Goal: Task Accomplishment & Management: Use online tool/utility

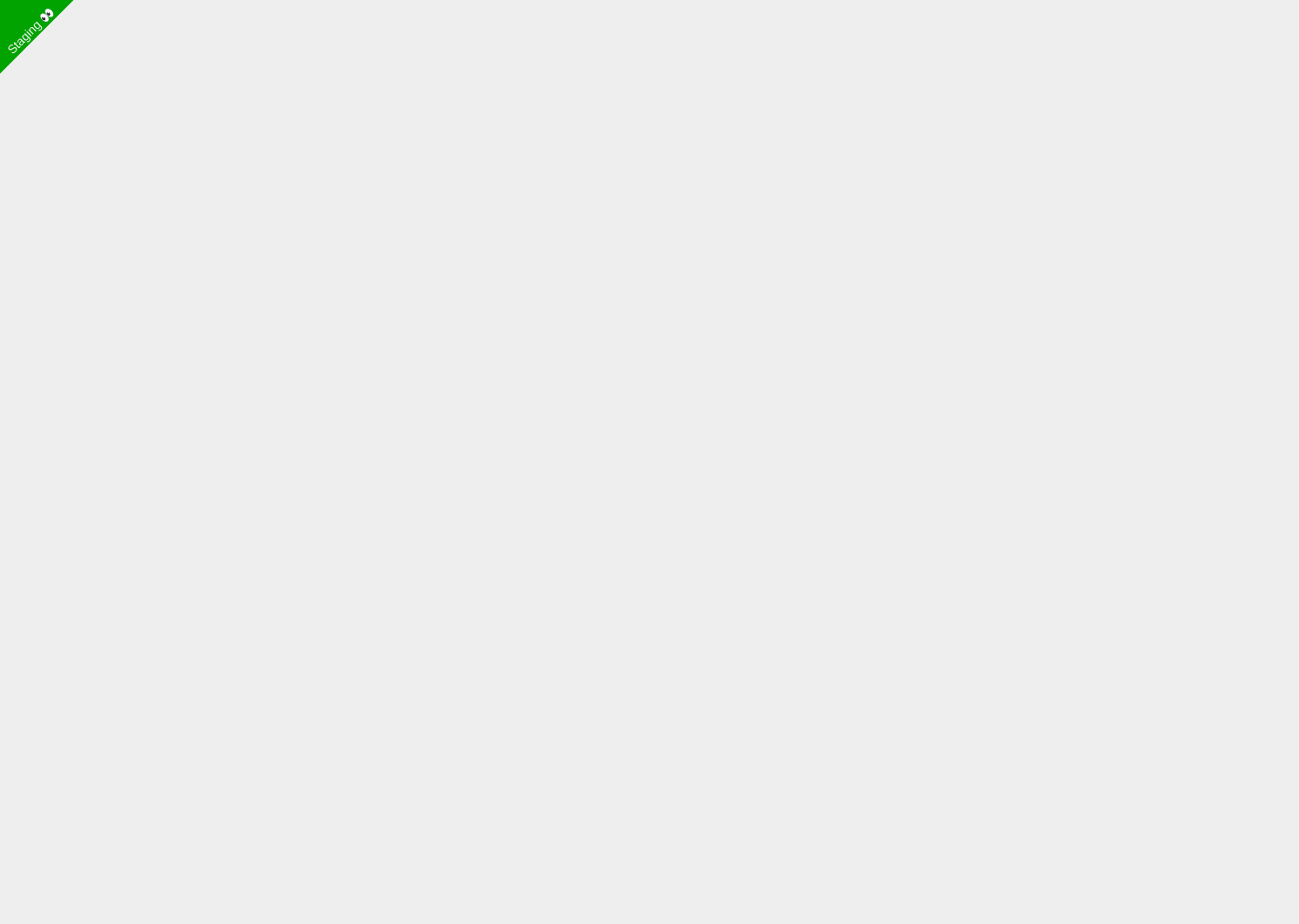
click at [185, 457] on body "Staging 👀" at bounding box center [650, 440] width 1299 height 882
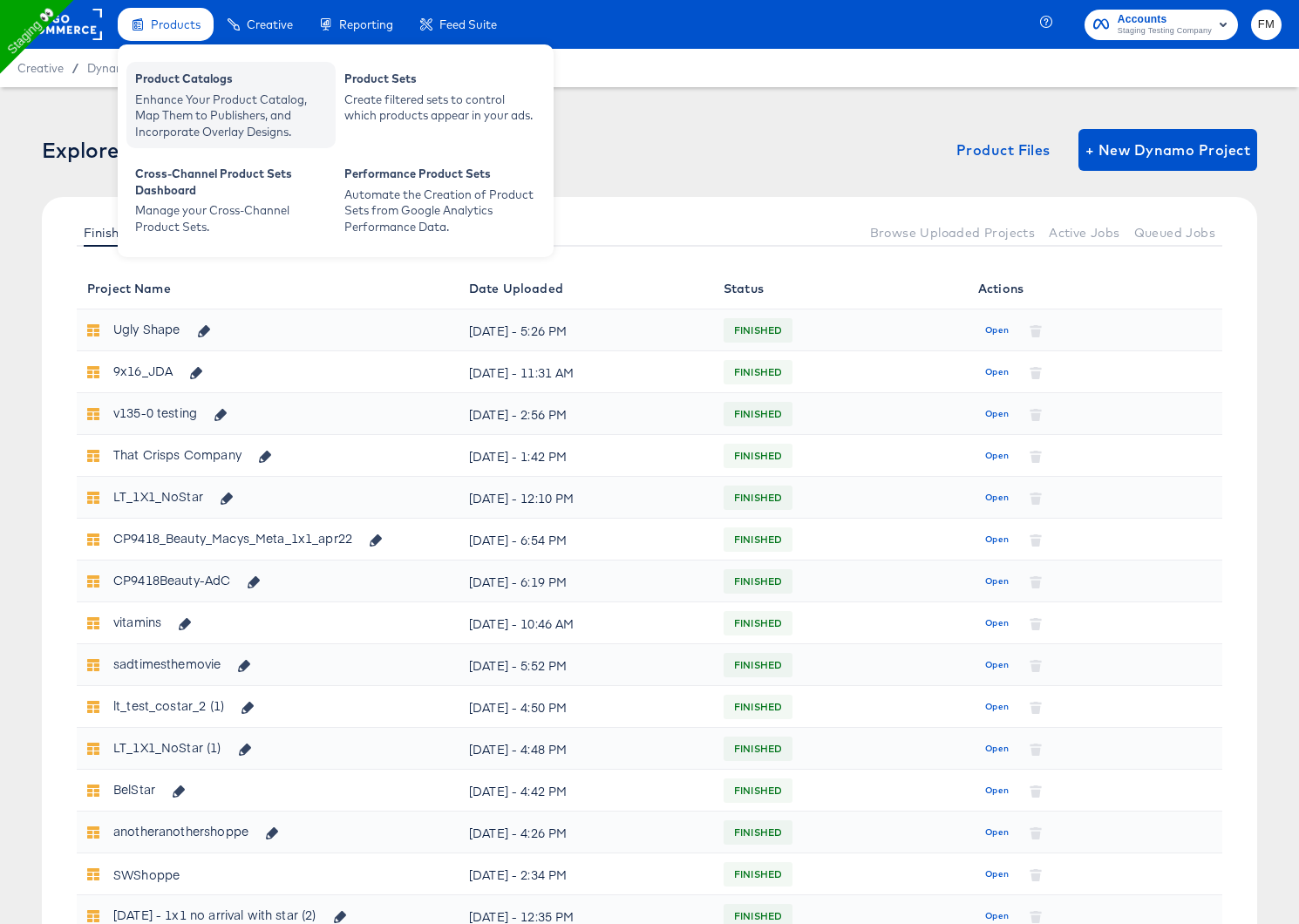
click at [269, 122] on div "Enhance Your Product Catalog, Map Them to Publishers, and Incorporate Overlay D…" at bounding box center [231, 116] width 191 height 48
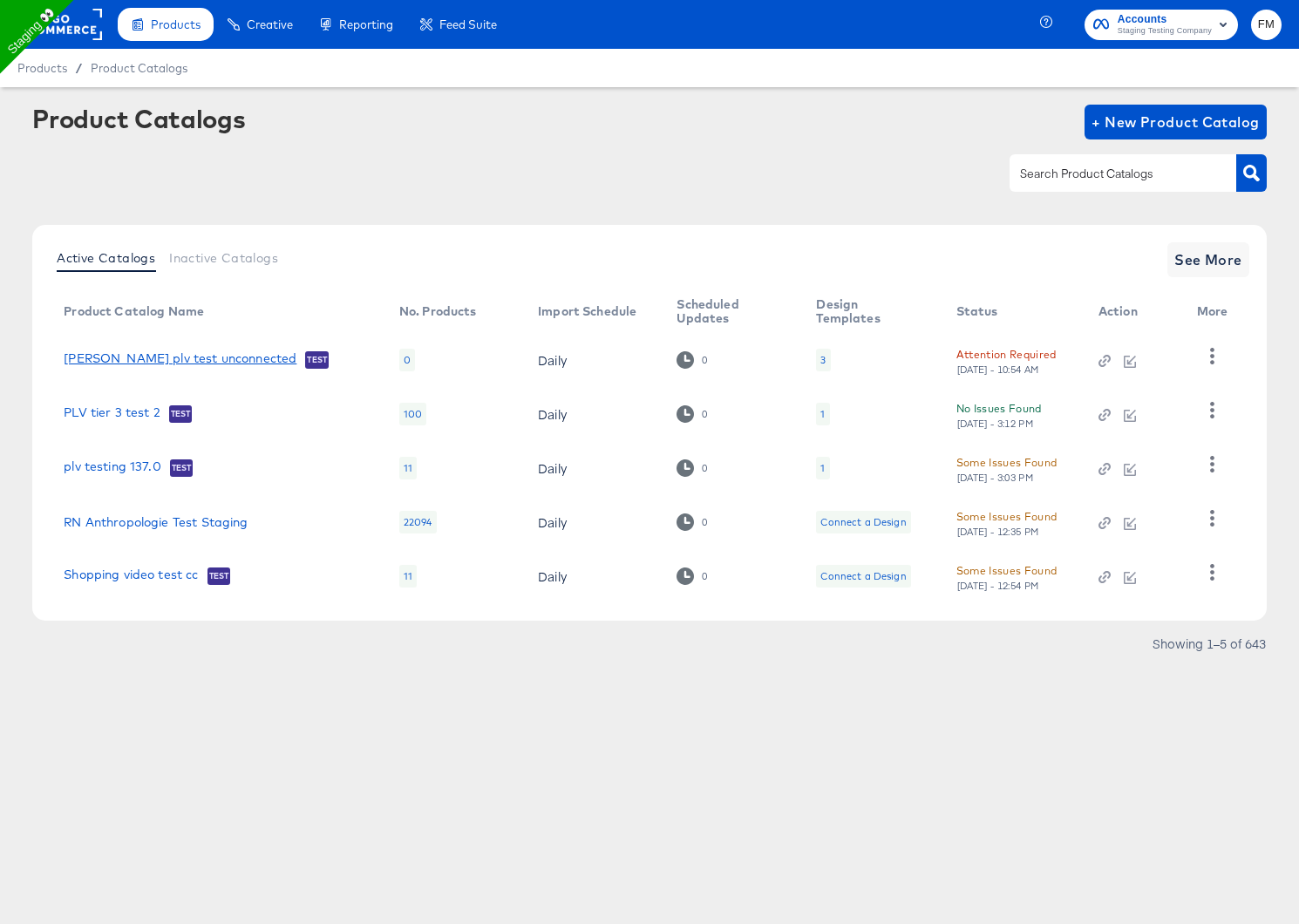
click at [177, 356] on link "[PERSON_NAME] plv test unconnected" at bounding box center [180, 360] width 233 height 18
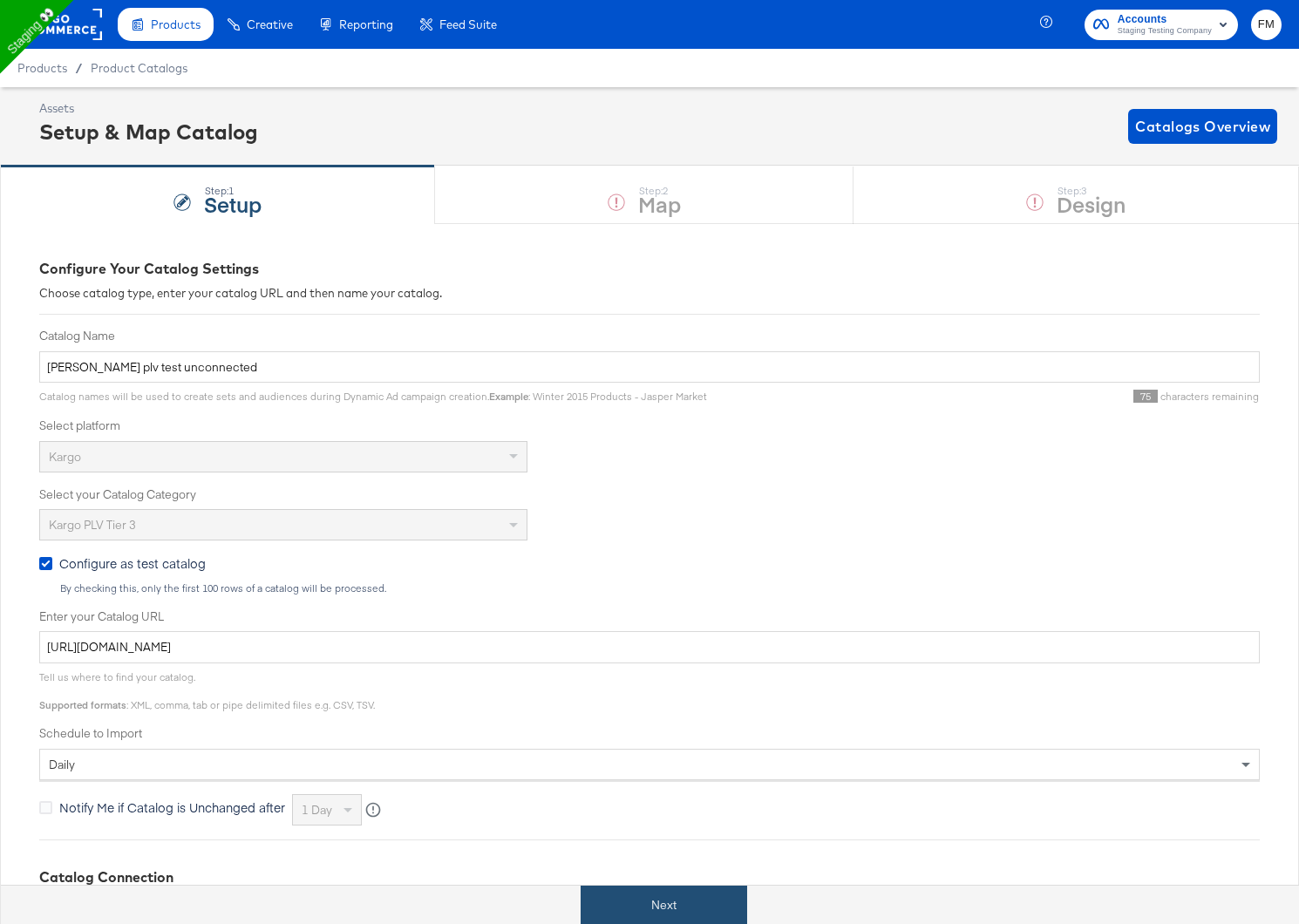
click at [705, 900] on button "Next" at bounding box center [663, 905] width 167 height 39
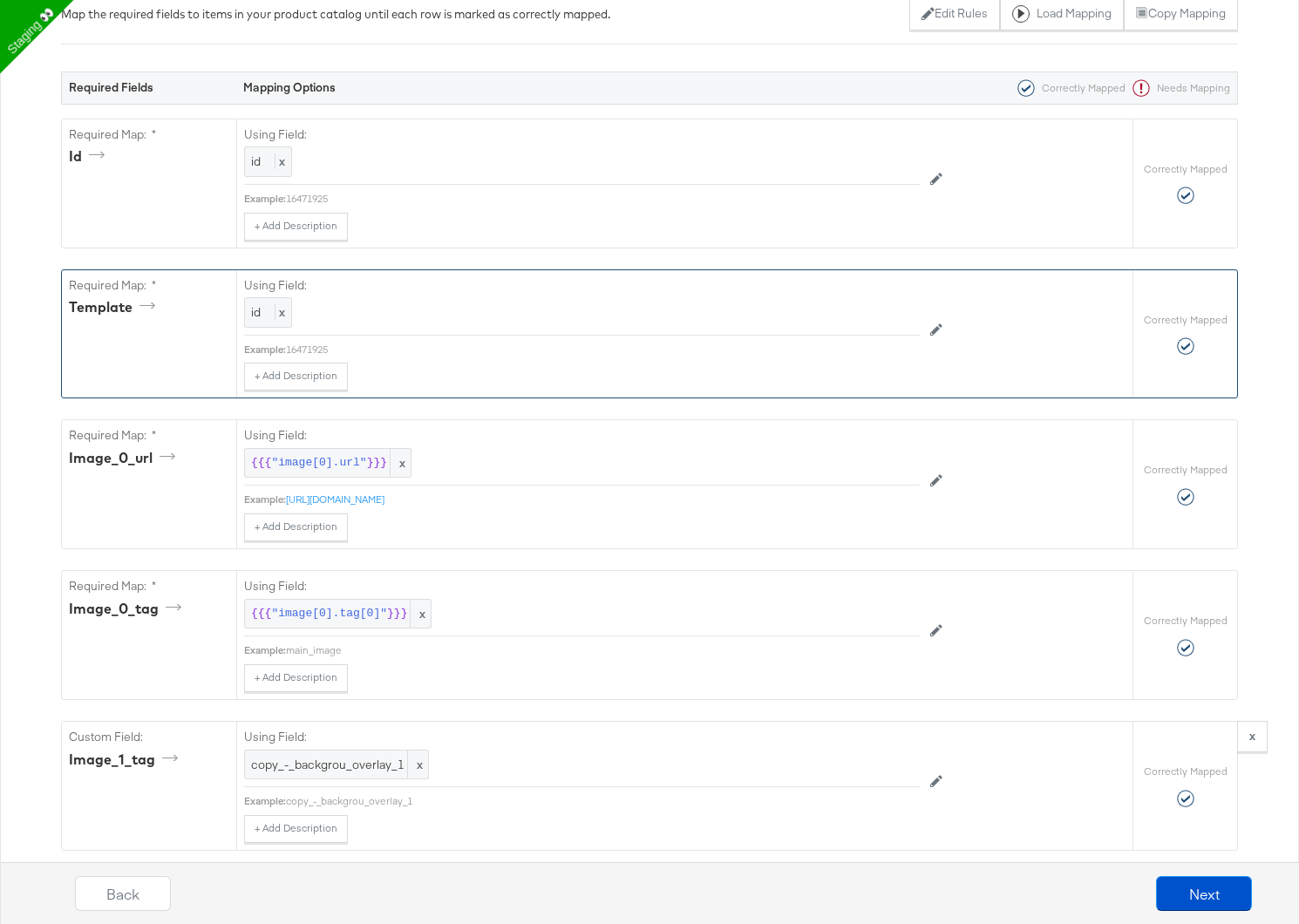
scroll to position [285, 0]
